Goal: Transaction & Acquisition: Purchase product/service

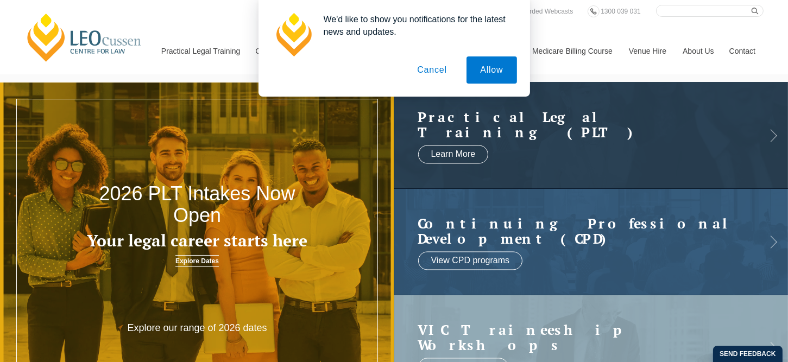
click at [434, 74] on button "Cancel" at bounding box center [432, 69] width 57 height 27
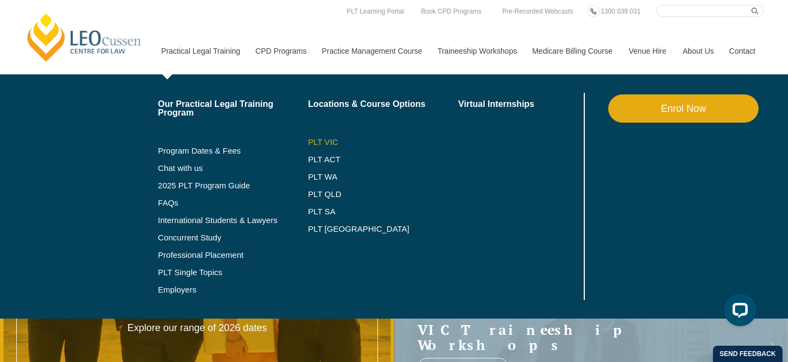
click at [321, 141] on link "PLT VIC" at bounding box center [383, 142] width 150 height 9
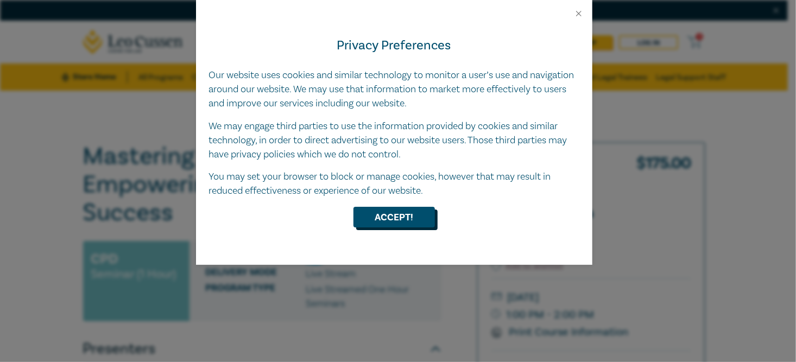
click at [384, 215] on button "Accept!" at bounding box center [394, 217] width 81 height 21
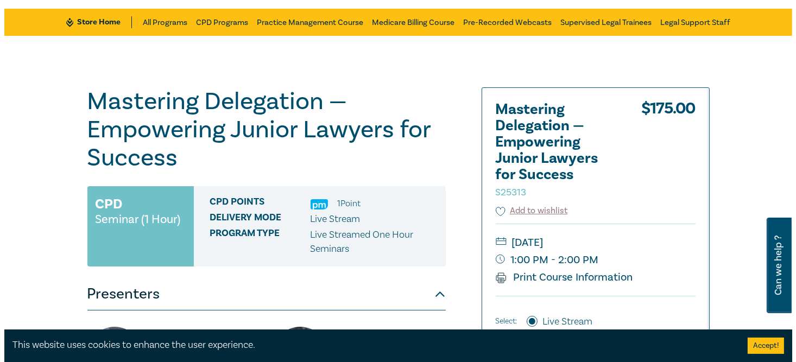
scroll to position [109, 0]
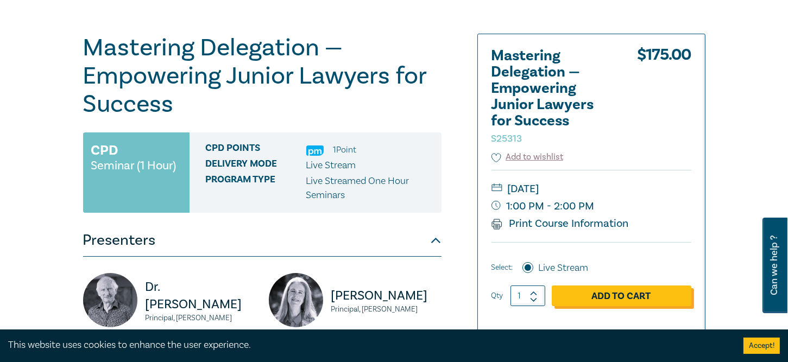
click at [614, 299] on link "Add to Cart" at bounding box center [622, 296] width 140 height 21
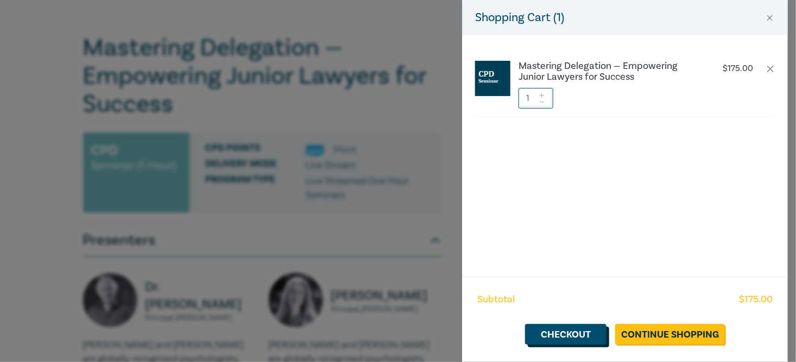
click at [579, 336] on link "Checkout" at bounding box center [565, 334] width 81 height 21
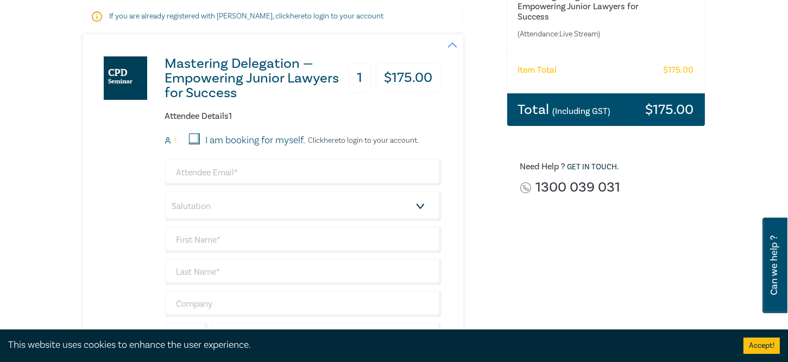
scroll to position [217, 0]
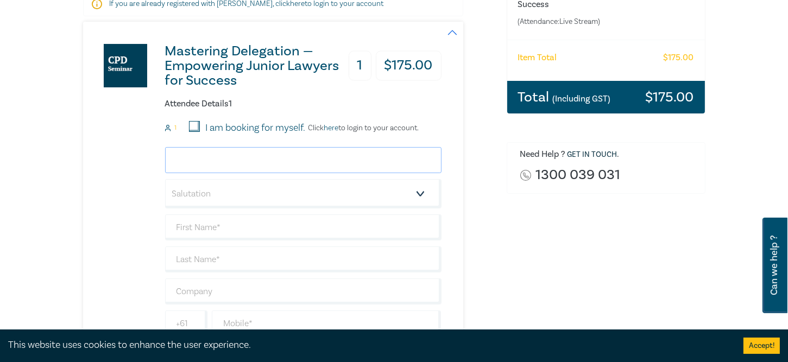
click at [208, 159] on input "email" at bounding box center [303, 160] width 277 height 26
type input "kate.kennedy@planology.com.au"
click at [212, 193] on select "Salutation Mr. Mrs. Ms. Miss Dr. Prof. Other" at bounding box center [303, 193] width 277 height 29
select select "Ms."
click at [165, 179] on select "Salutation Mr. Mrs. Ms. Miss Dr. Prof. Other" at bounding box center [303, 193] width 277 height 29
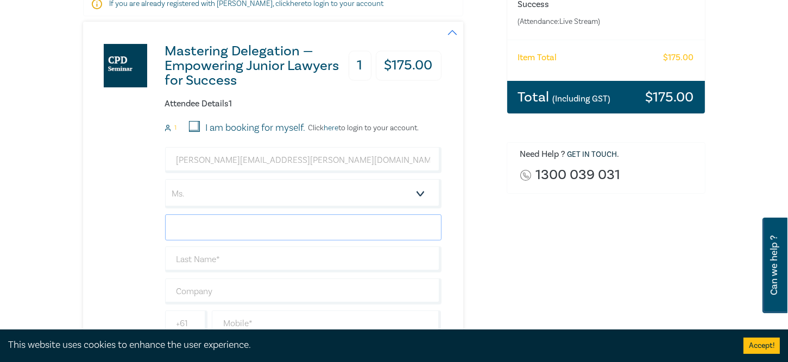
click at [203, 228] on input "text" at bounding box center [303, 228] width 277 height 26
type input "Kate"
type input "Kennedy"
type input "Planology"
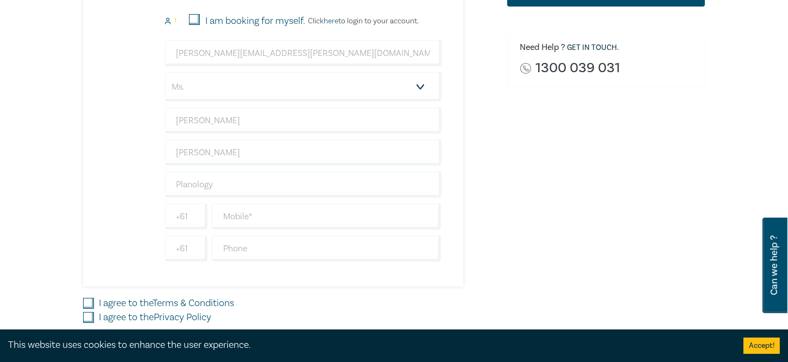
scroll to position [326, 0]
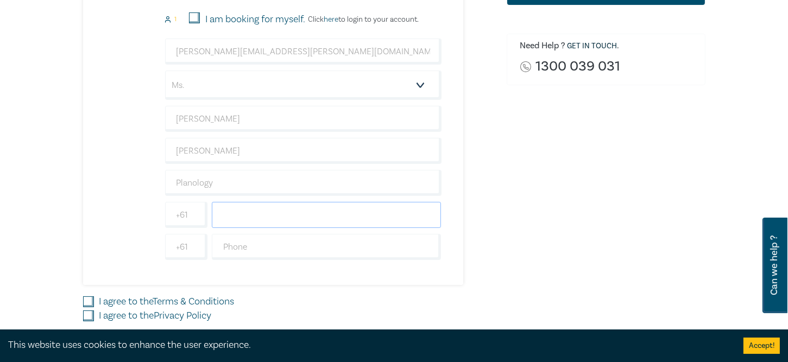
click at [288, 208] on input "text" at bounding box center [327, 215] width 230 height 26
type input "0488222658"
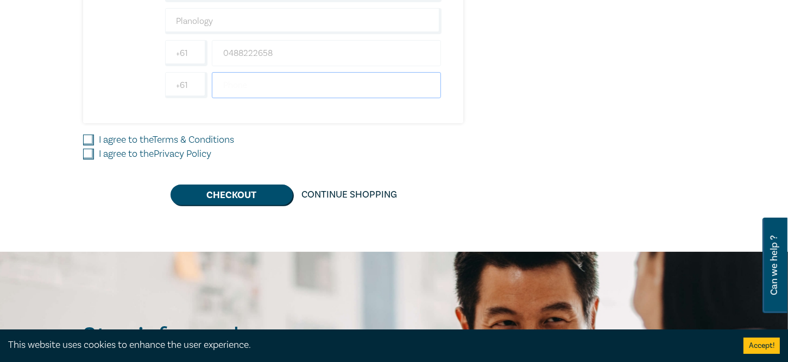
scroll to position [489, 0]
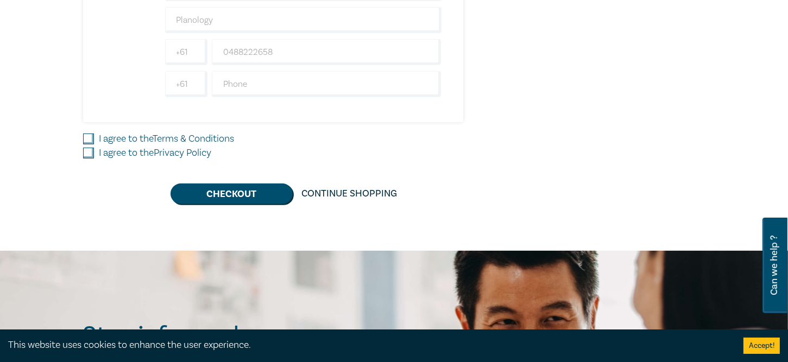
click at [86, 136] on input "I agree to the Terms & Conditions" at bounding box center [88, 139] width 11 height 11
checkbox input "true"
click at [86, 153] on input "I agree to the Privacy Policy" at bounding box center [88, 153] width 11 height 11
checkbox input "true"
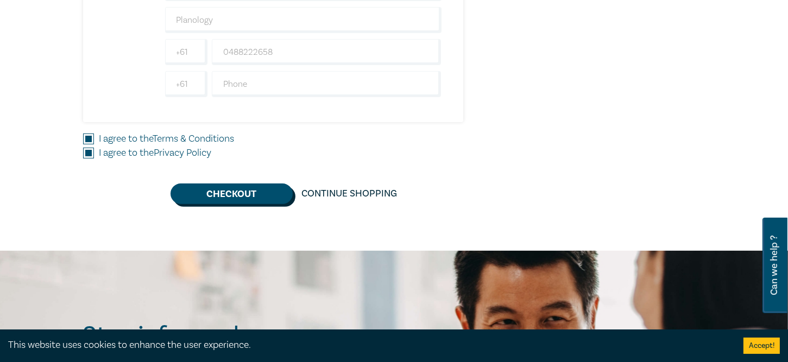
click at [227, 194] on button "Checkout" at bounding box center [232, 194] width 122 height 21
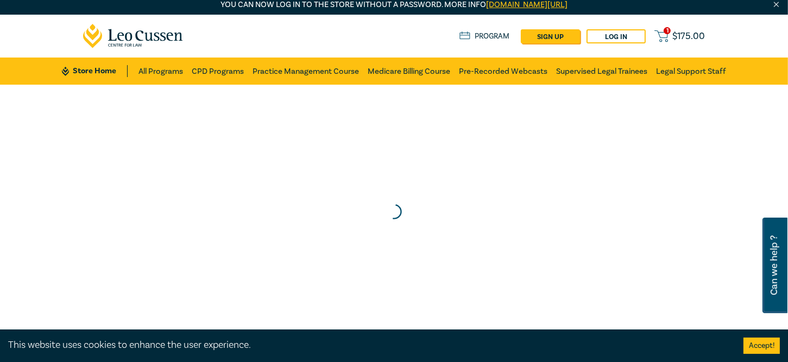
scroll to position [0, 0]
